Goal: Find specific page/section: Find specific page/section

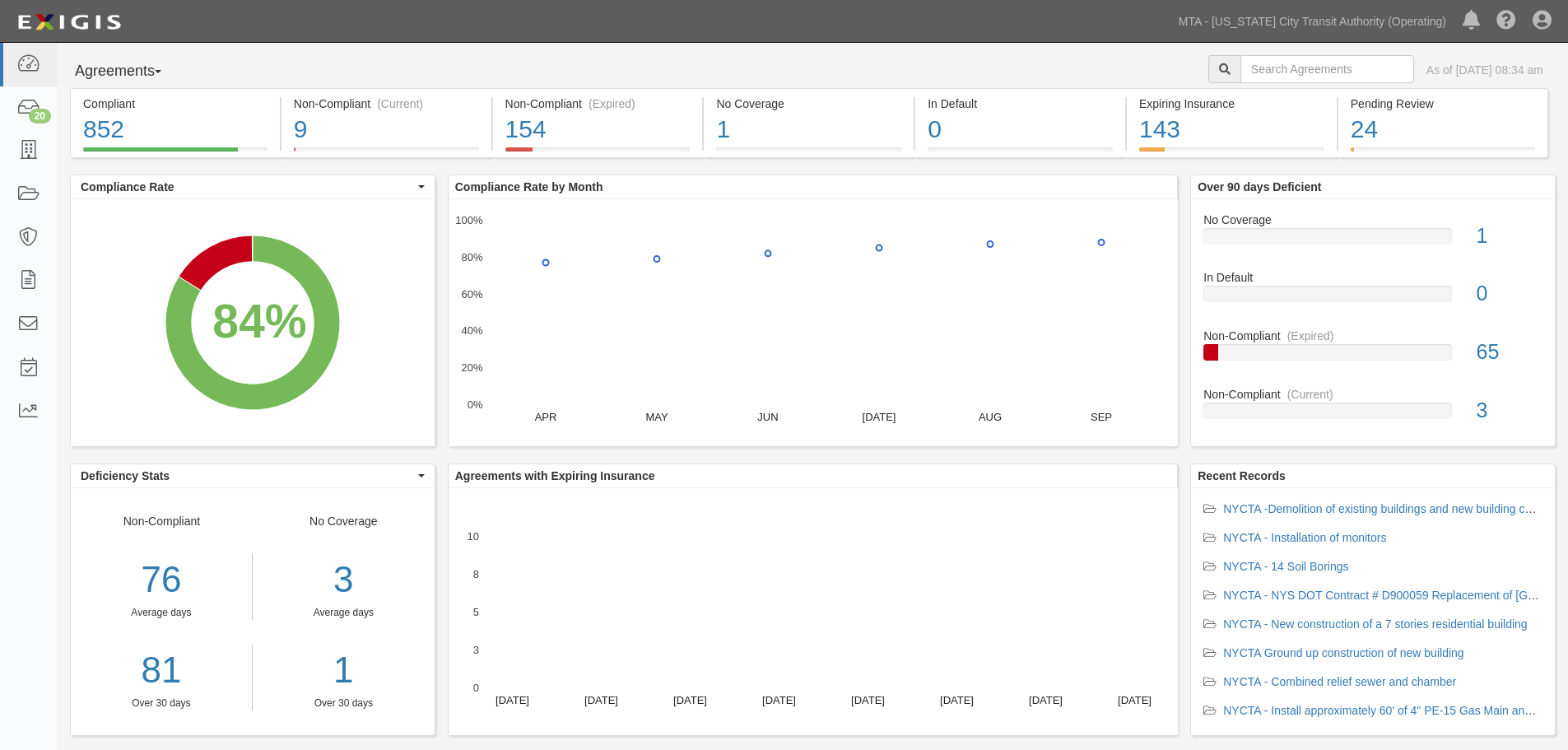
click at [248, 47] on div "Agreements Parties Agreements Coverages As of Oct 02, 2025 08:34 am Compliant 8…" at bounding box center [812, 409] width 1511 height 733
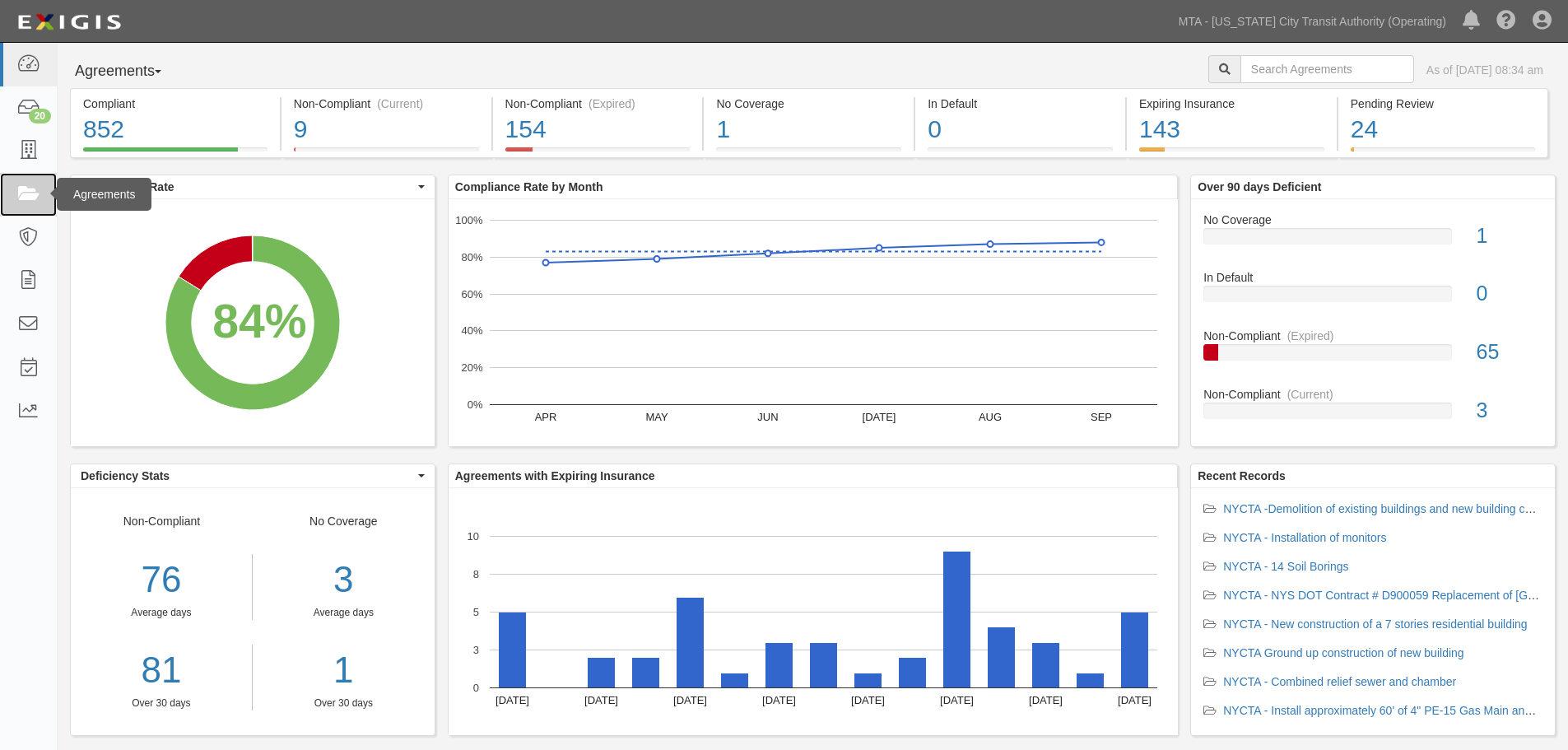
click at [27, 186] on icon at bounding box center [28, 195] width 23 height 19
click at [0, 204] on link at bounding box center [28, 195] width 57 height 44
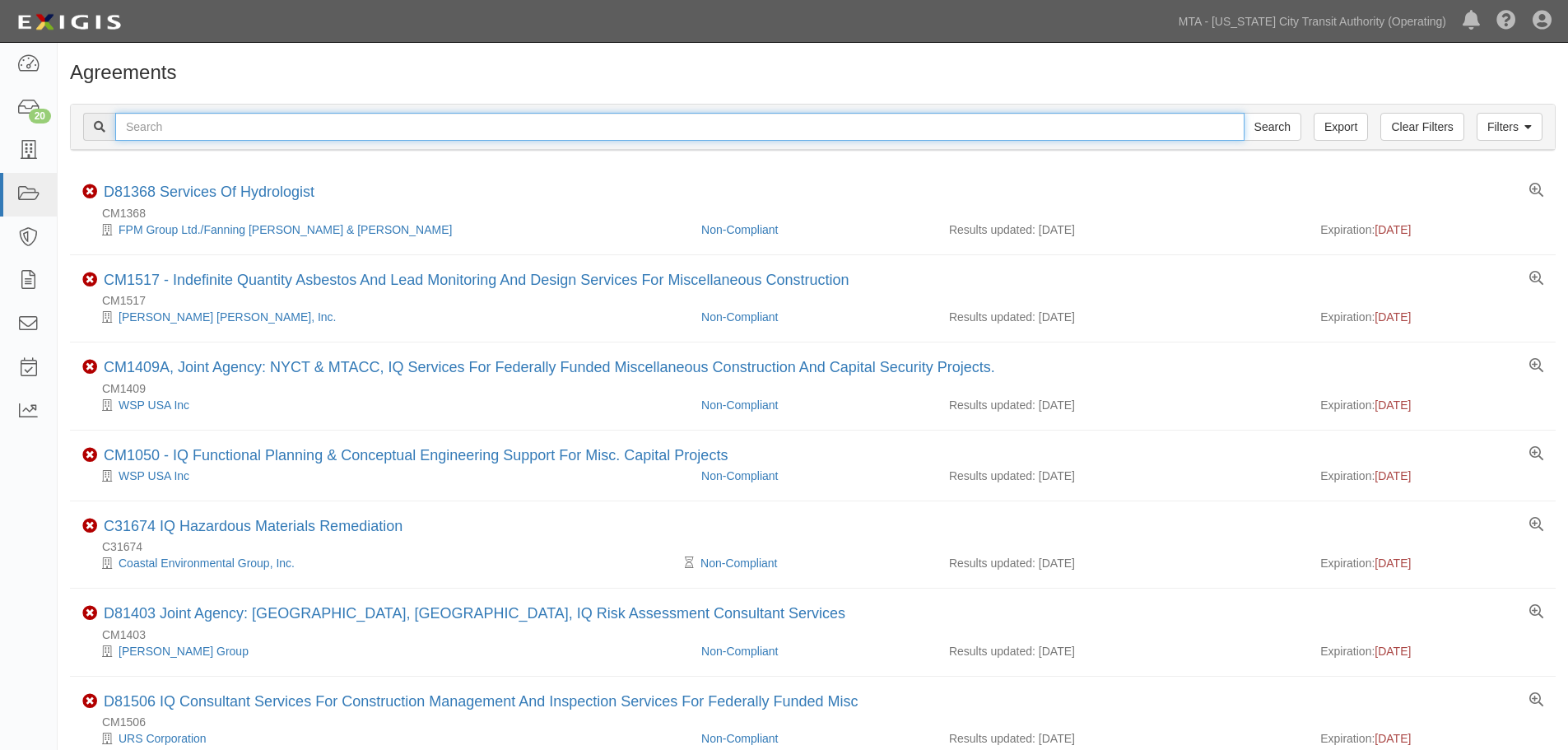
click at [168, 122] on input "text" at bounding box center [679, 127] width 1129 height 28
paste input "INS1610"
type input "INS1610"
click at [1244, 113] on input "Search" at bounding box center [1273, 127] width 57 height 28
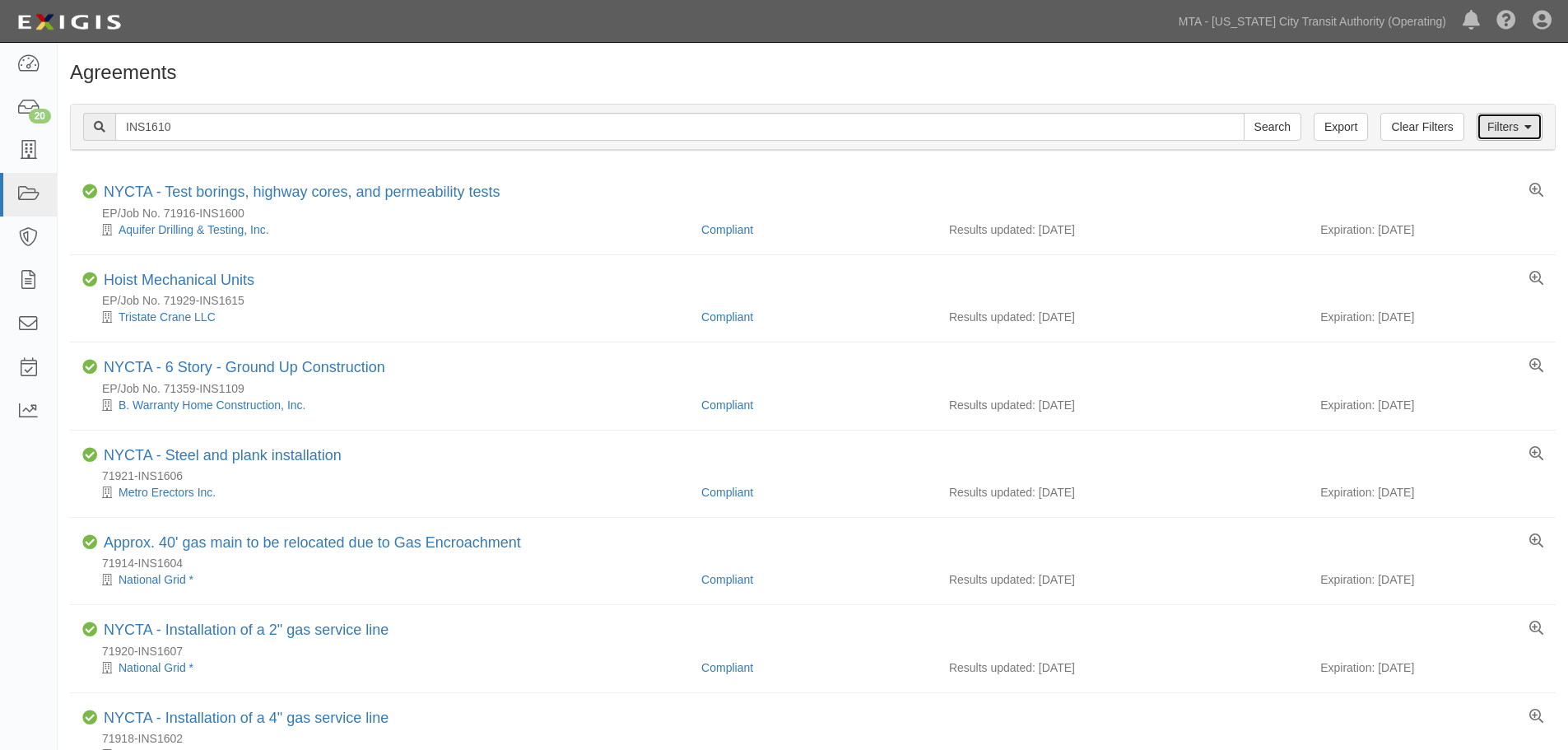
click at [1495, 125] on link "Filters" at bounding box center [1510, 127] width 66 height 28
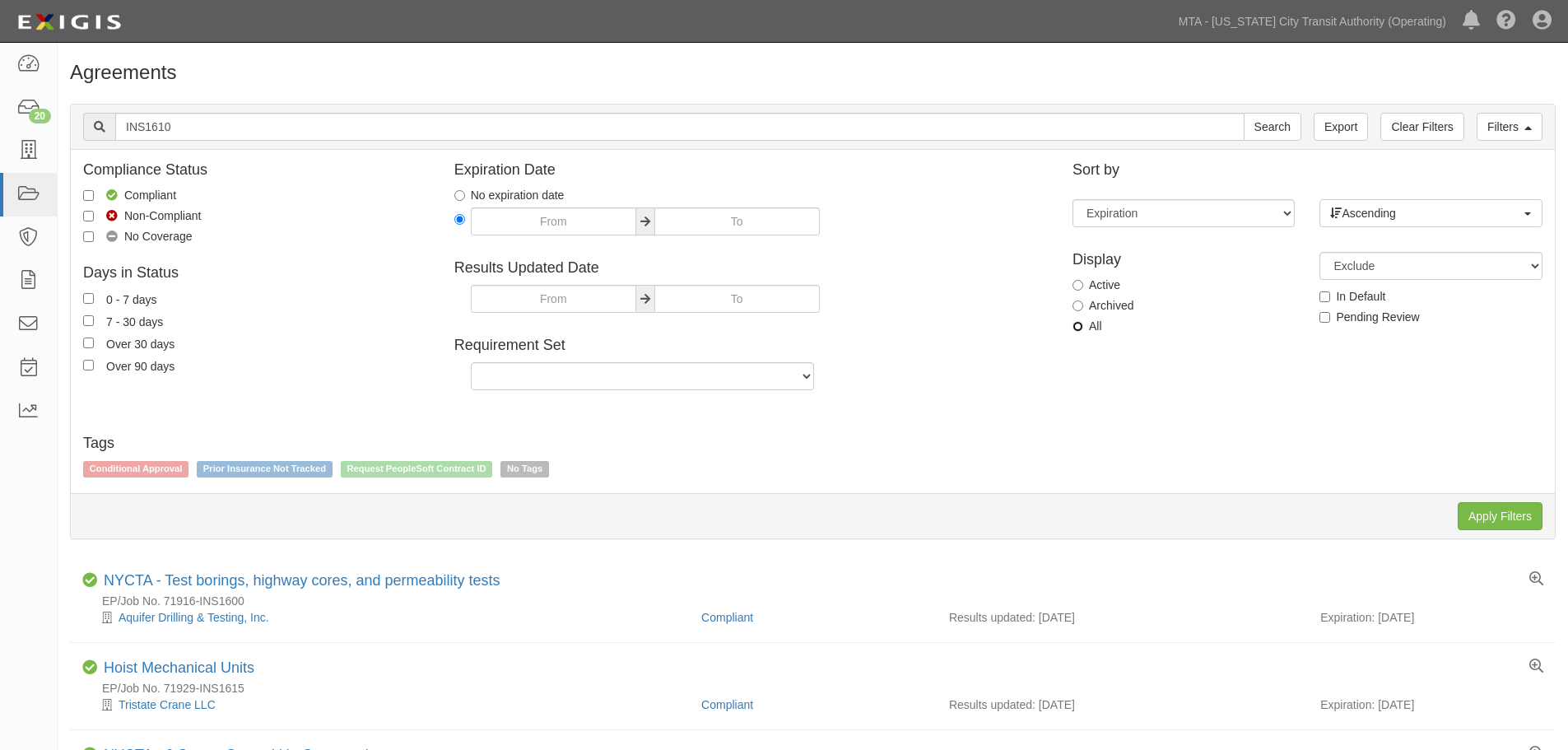
click at [1081, 324] on input "All" at bounding box center [1078, 327] width 10 height 10
radio input "true"
click at [1506, 504] on input "Apply Filters" at bounding box center [1499, 517] width 84 height 28
